Goal: Find specific page/section: Find specific page/section

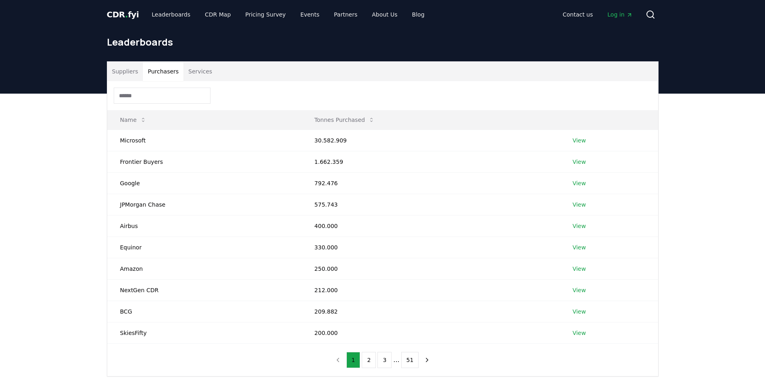
scroll to position [61, 0]
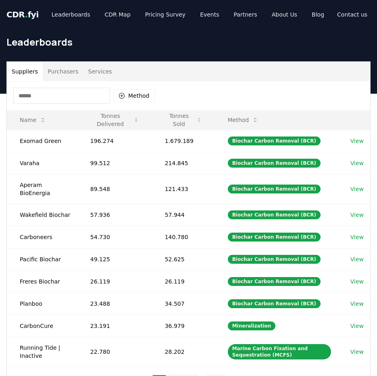
click at [69, 68] on button "Purchasers" at bounding box center [63, 71] width 41 height 19
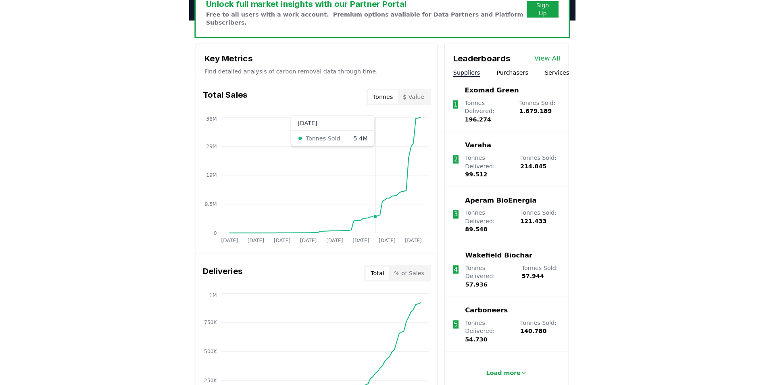
scroll to position [282, 0]
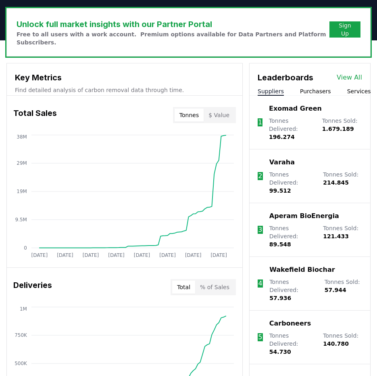
click at [322, 76] on div "Leaderboards View All Suppliers Purchasers Services" at bounding box center [310, 79] width 121 height 32
click at [322, 78] on div "Leaderboards View All Suppliers Purchasers Services" at bounding box center [310, 79] width 121 height 32
click at [320, 87] on button "Purchasers" at bounding box center [315, 91] width 31 height 8
click at [279, 87] on button "Suppliers" at bounding box center [271, 91] width 26 height 8
click at [300, 87] on button "Purchasers" at bounding box center [315, 91] width 31 height 8
